Goal: Information Seeking & Learning: Learn about a topic

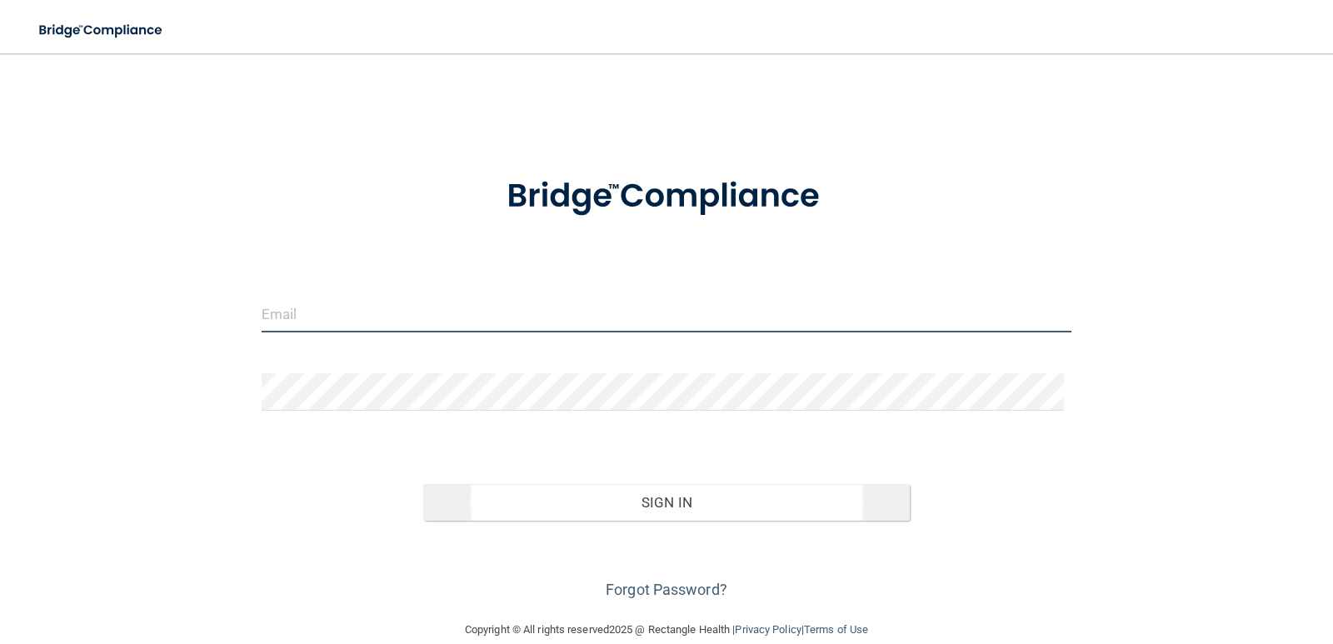
type input "[EMAIL_ADDRESS][DOMAIN_NAME]"
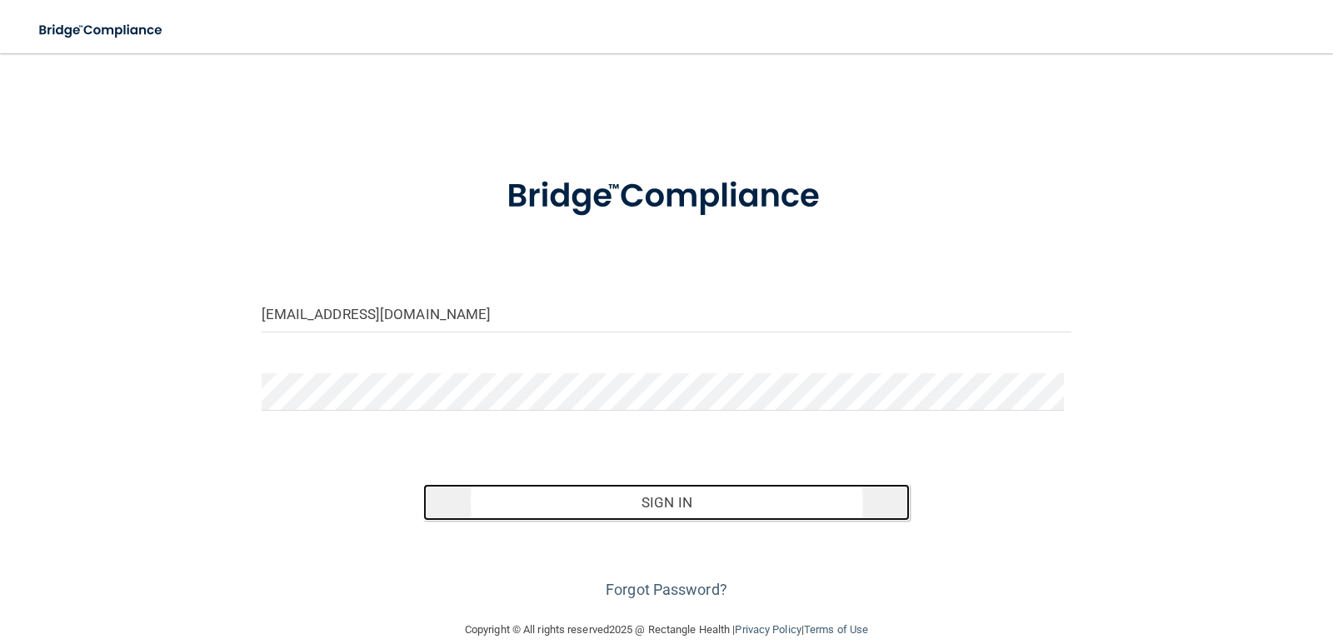
drag, startPoint x: 665, startPoint y: 500, endPoint x: 681, endPoint y: 495, distance: 16.6
click at [665, 499] on button "Sign In" at bounding box center [666, 502] width 486 height 37
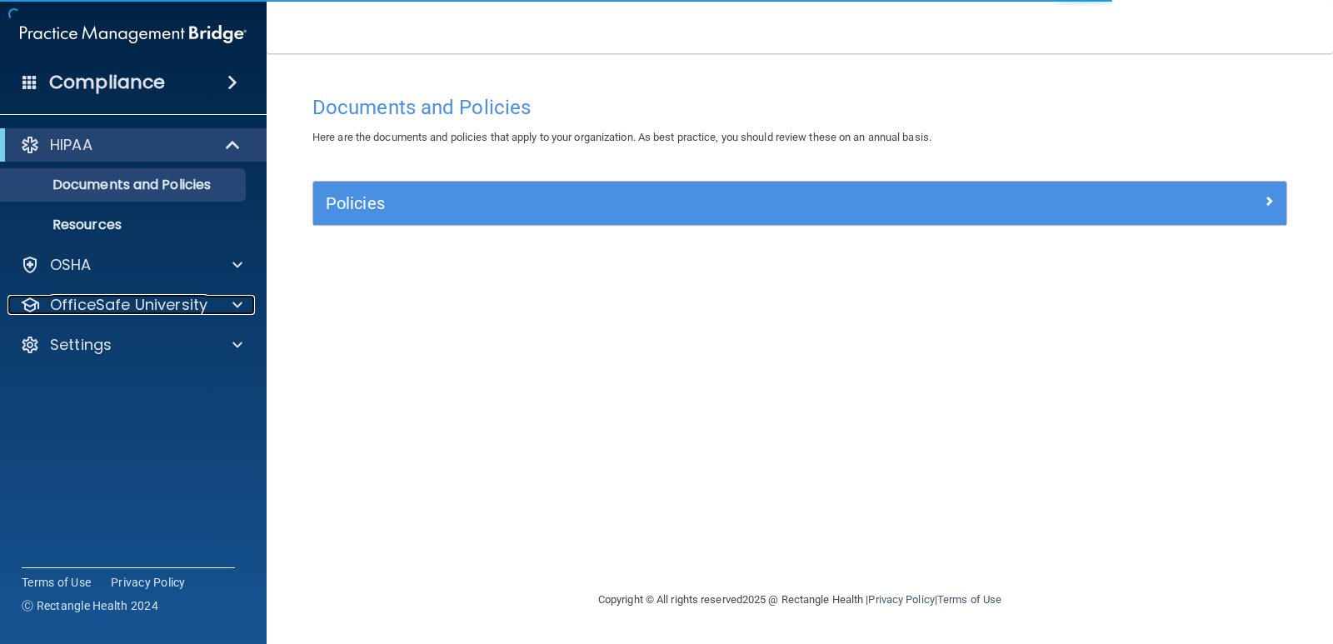
drag, startPoint x: 223, startPoint y: 305, endPoint x: 286, endPoint y: 308, distance: 62.6
click at [224, 305] on div at bounding box center [235, 305] width 42 height 20
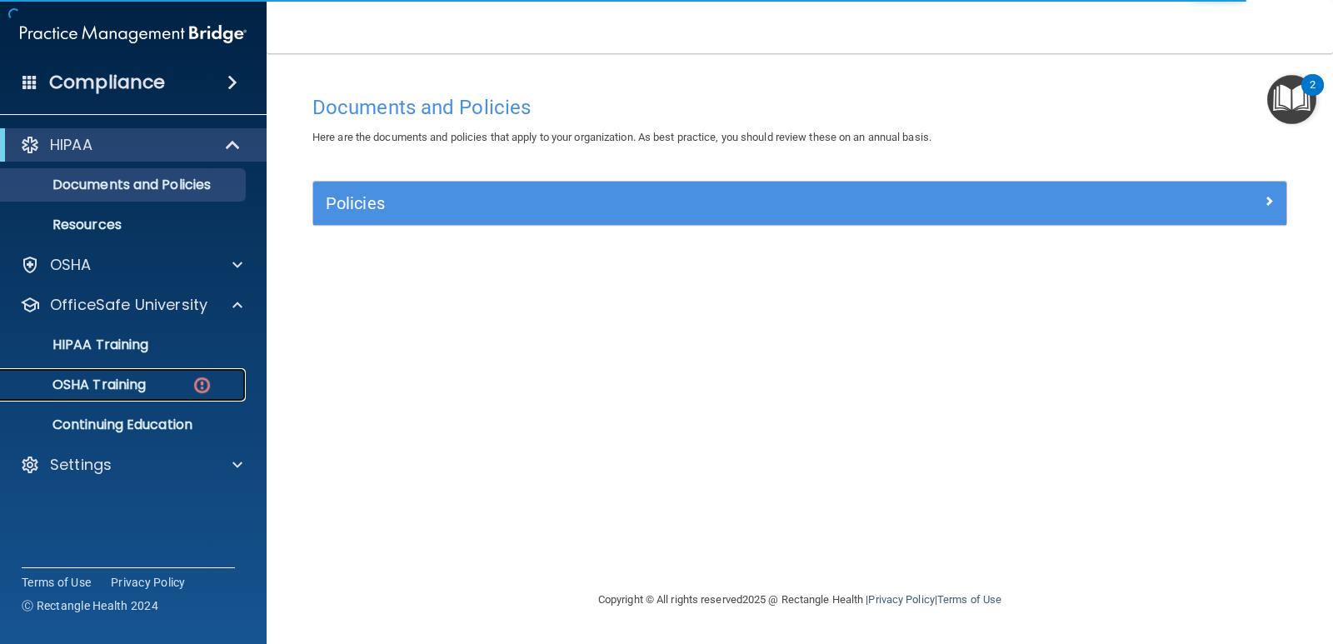
drag, startPoint x: 126, startPoint y: 382, endPoint x: 134, endPoint y: 383, distance: 8.4
click at [127, 382] on p "OSHA Training" at bounding box center [78, 384] width 135 height 17
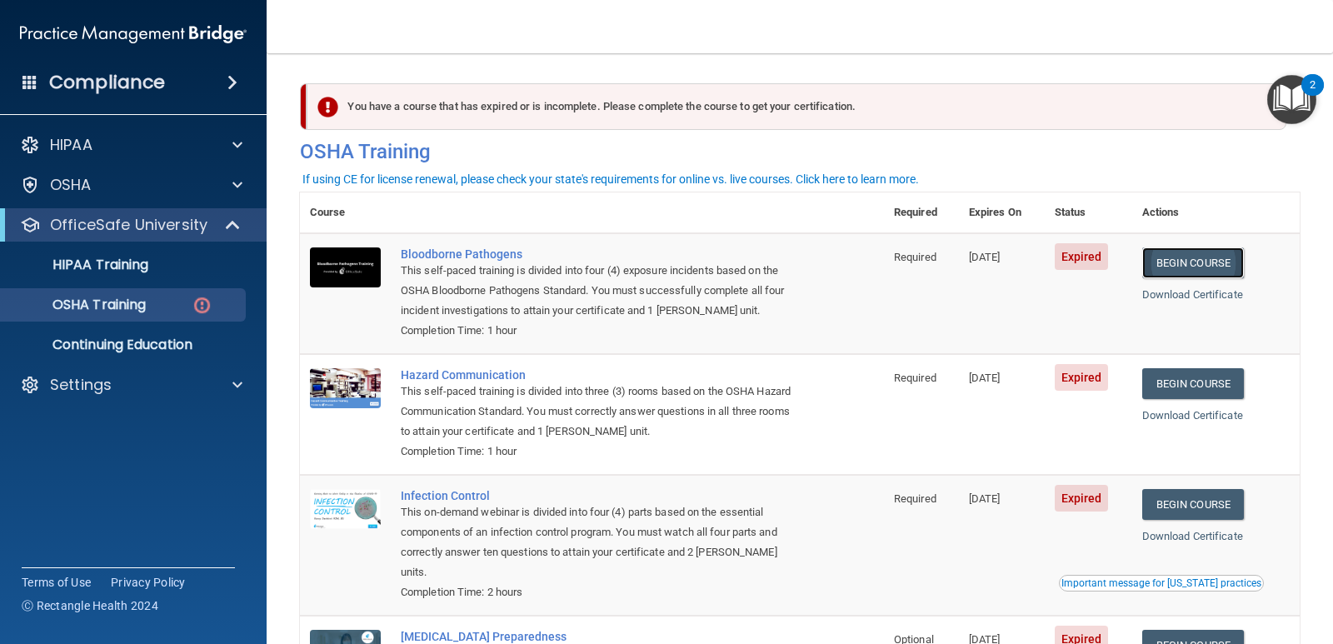
click at [1207, 264] on link "Begin Course" at bounding box center [1193, 262] width 102 height 31
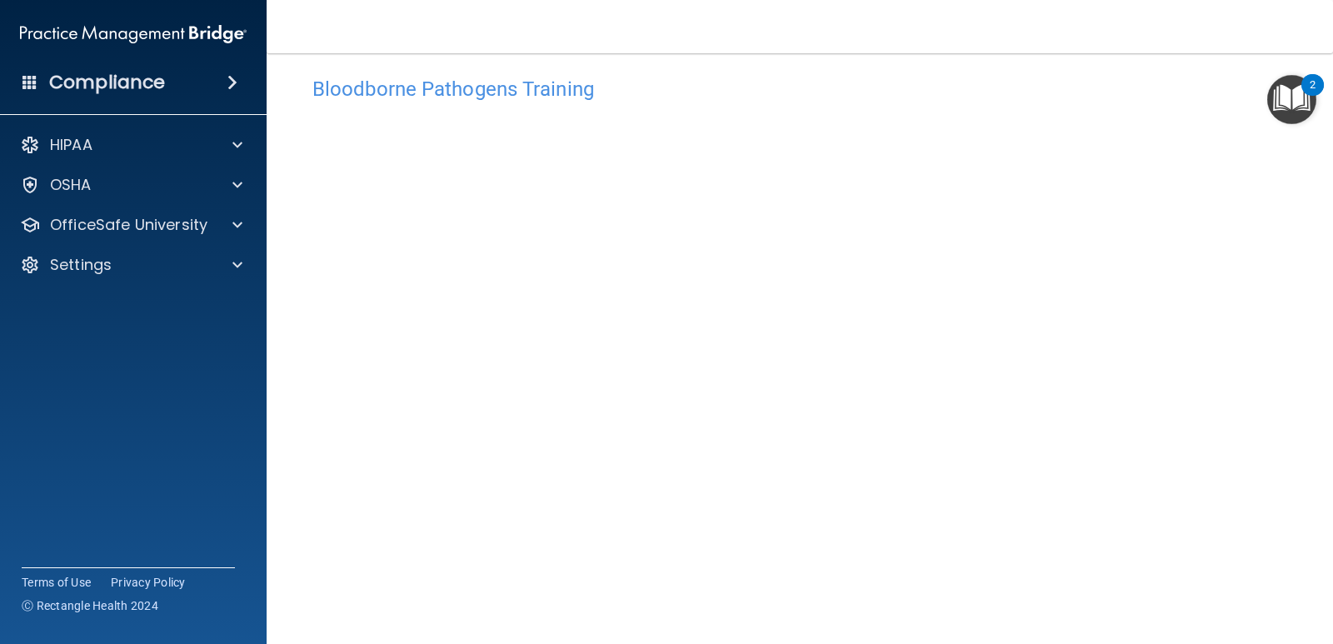
scroll to position [33, 0]
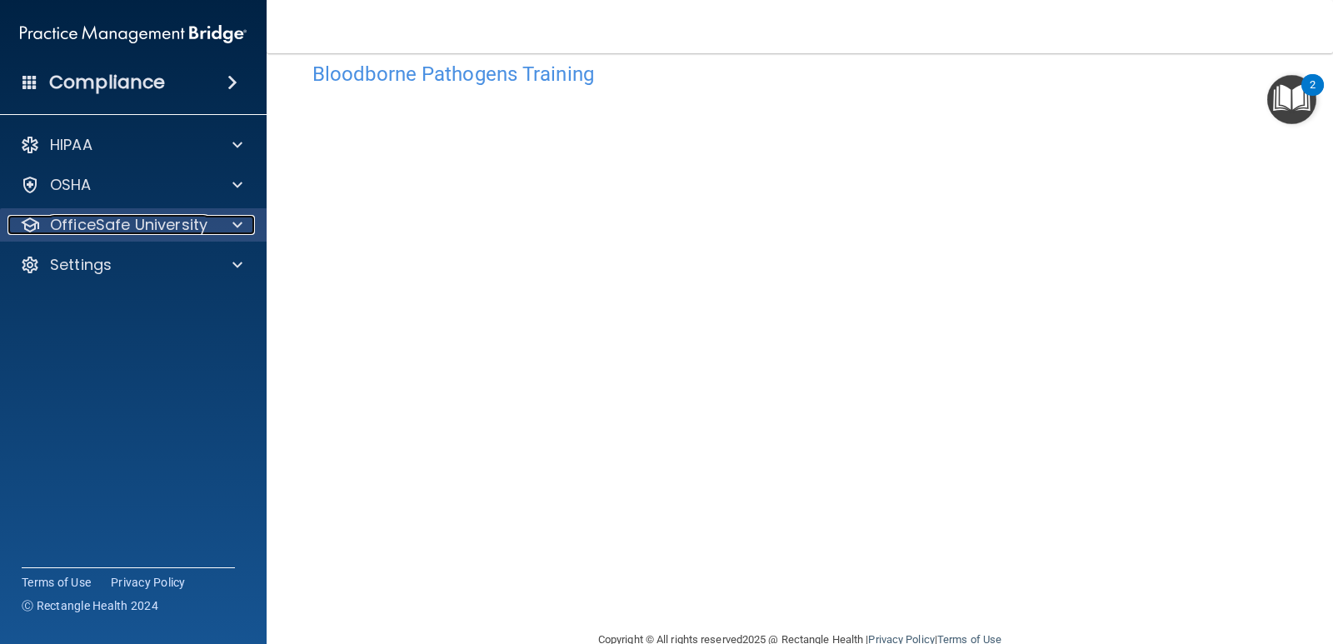
click at [172, 227] on p "OfficeSafe University" at bounding box center [128, 225] width 157 height 20
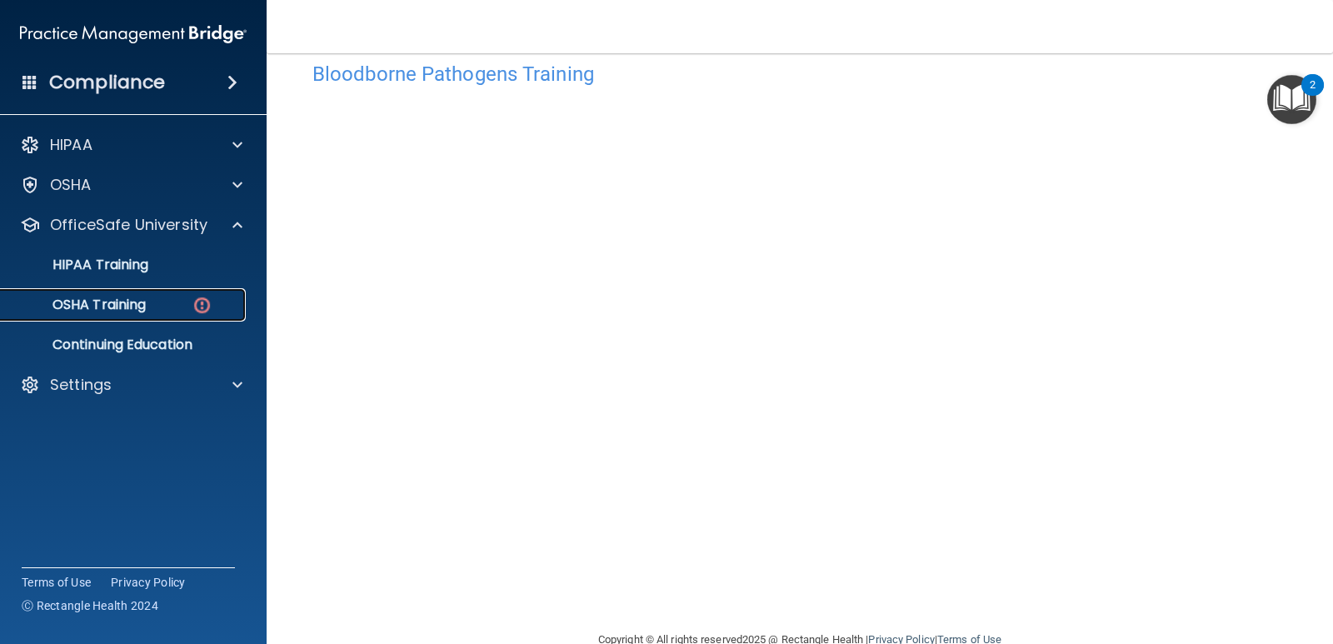
click at [140, 303] on p "OSHA Training" at bounding box center [78, 304] width 135 height 17
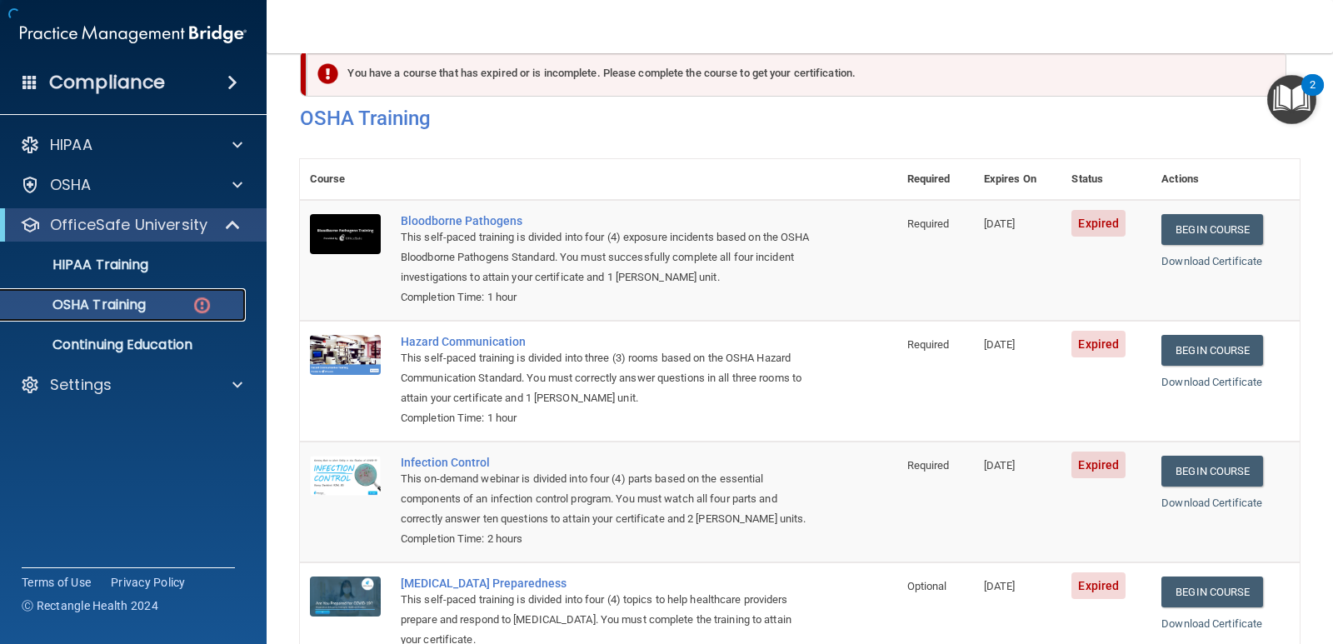
scroll to position [127, 0]
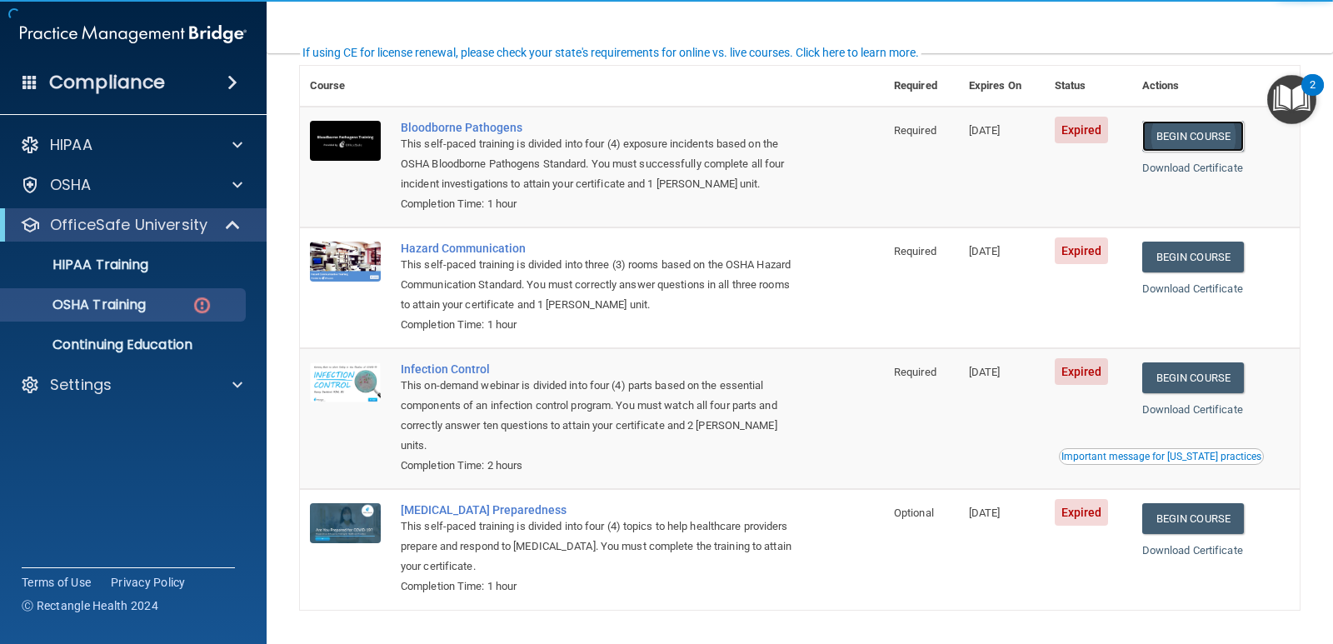
click at [1208, 132] on link "Begin Course" at bounding box center [1193, 136] width 102 height 31
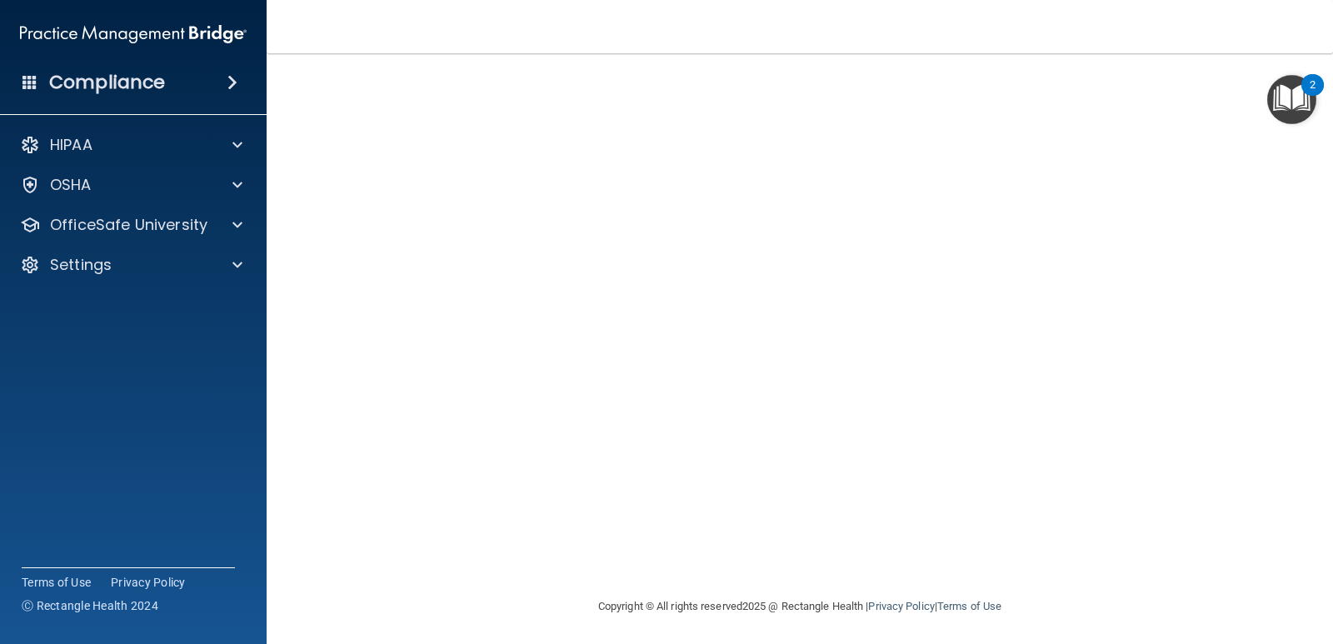
scroll to position [69, 0]
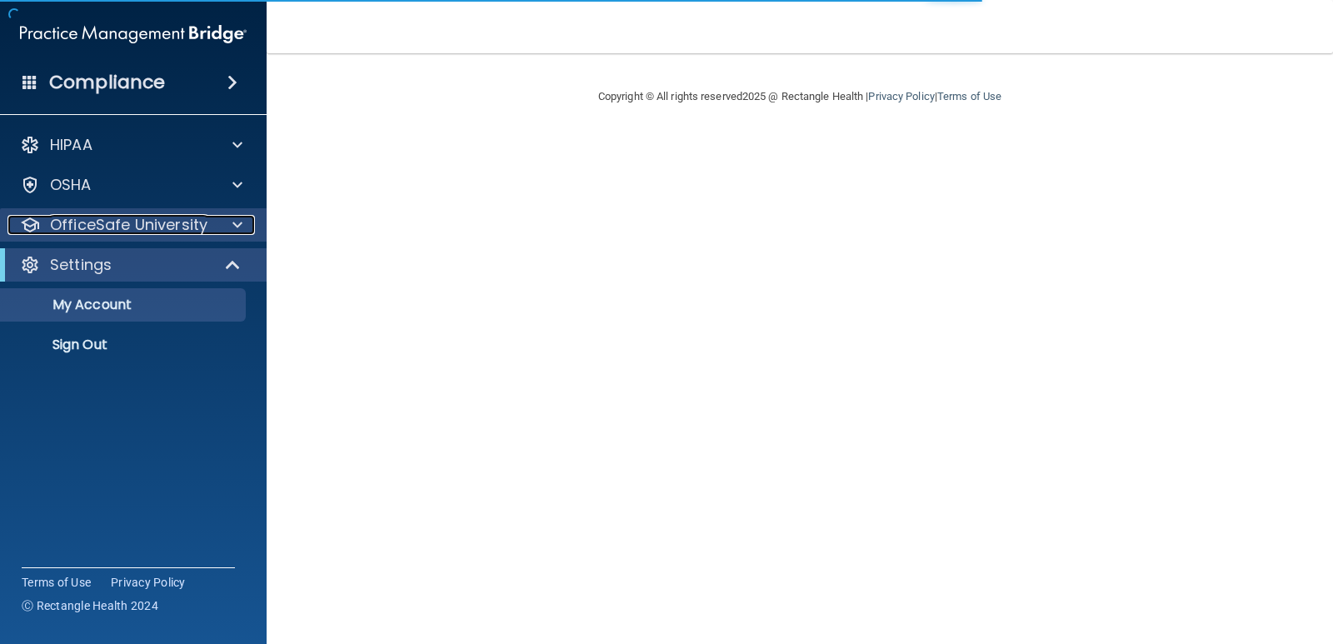
click at [202, 225] on p "OfficeSafe University" at bounding box center [128, 225] width 157 height 20
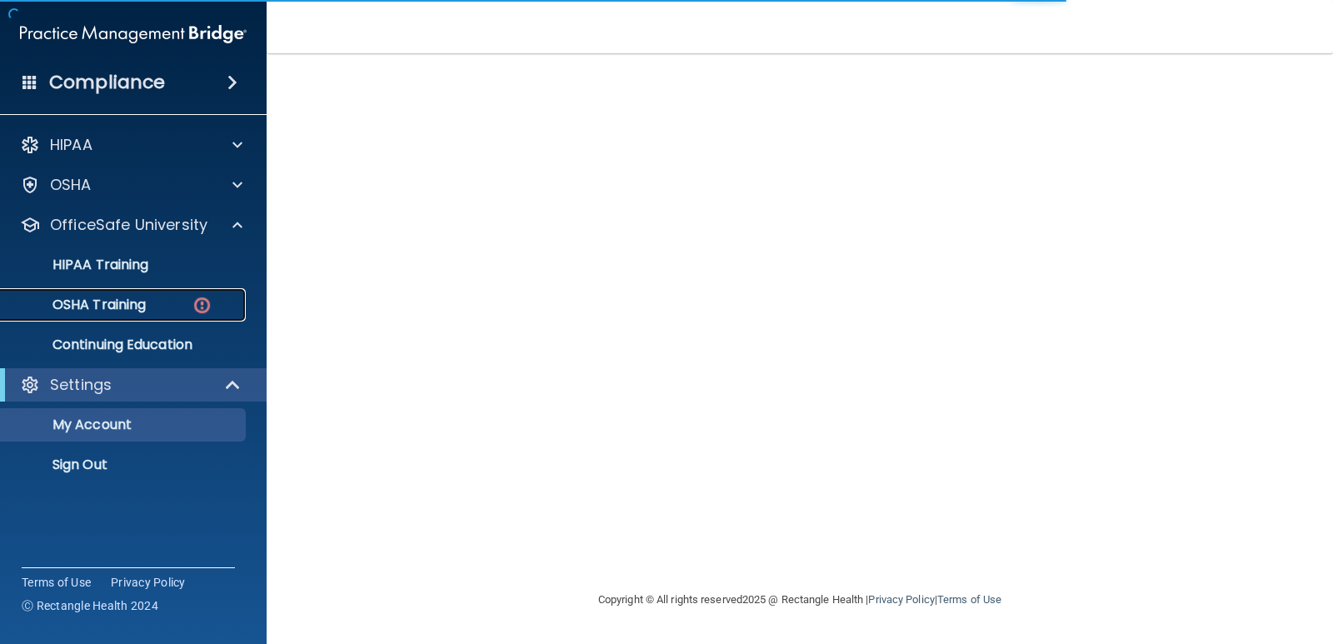
click at [142, 309] on p "OSHA Training" at bounding box center [78, 304] width 135 height 17
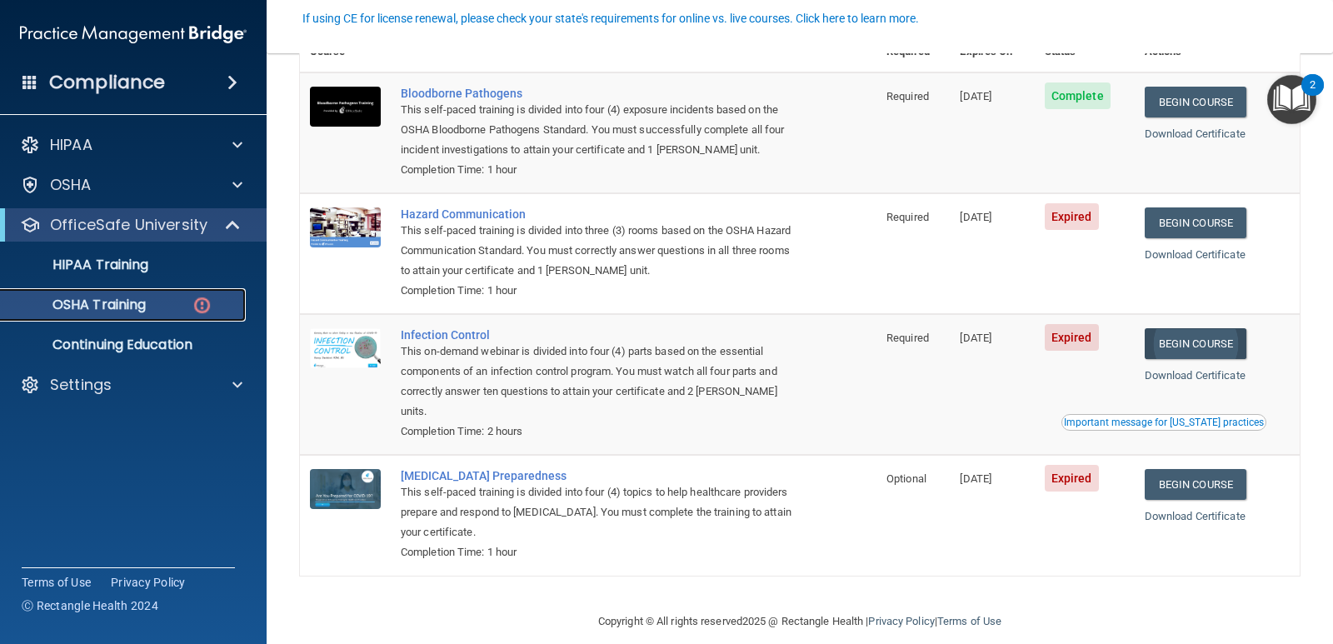
scroll to position [162, 0]
